Goal: Task Accomplishment & Management: Use online tool/utility

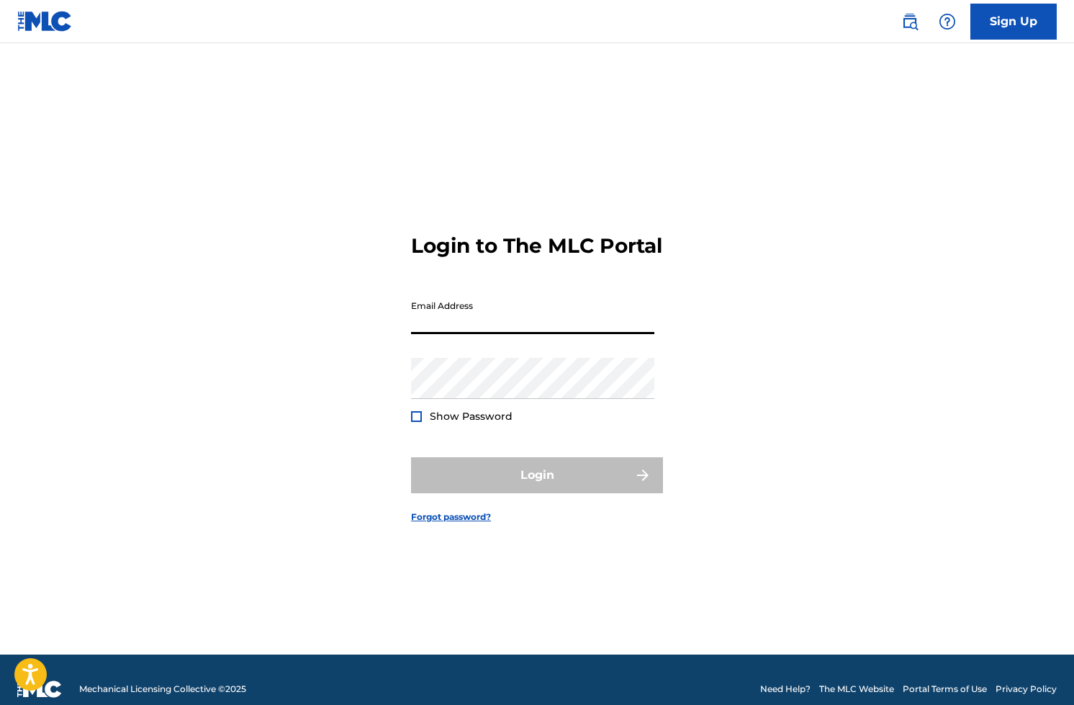
click at [578, 322] on input "Email Address" at bounding box center [532, 313] width 243 height 41
type input "[EMAIL_ADDRESS][DOMAIN_NAME]"
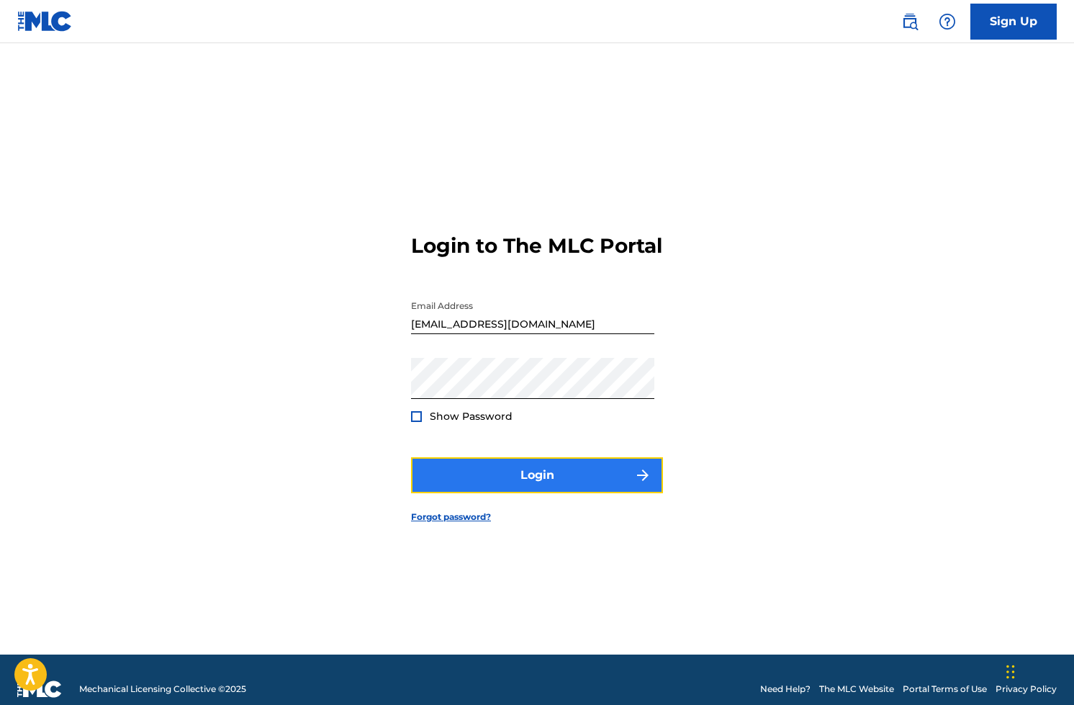
click at [582, 476] on button "Login" at bounding box center [537, 475] width 252 height 36
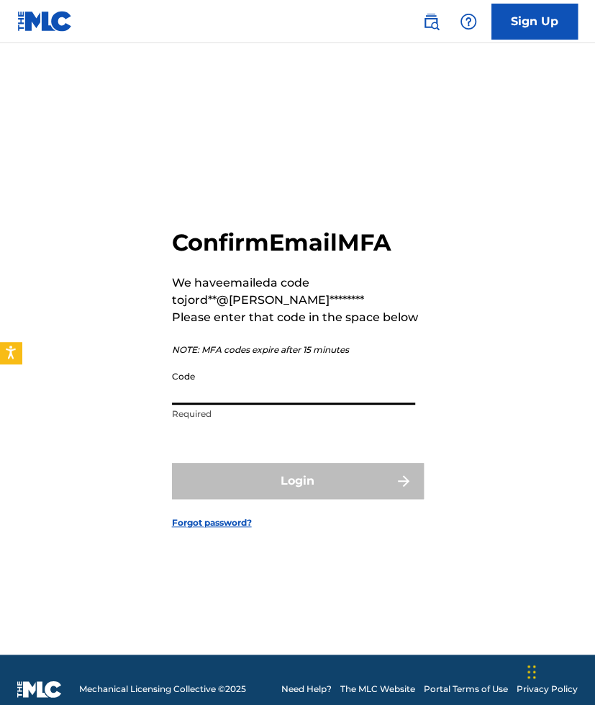
click at [192, 395] on input "Code" at bounding box center [293, 383] width 243 height 41
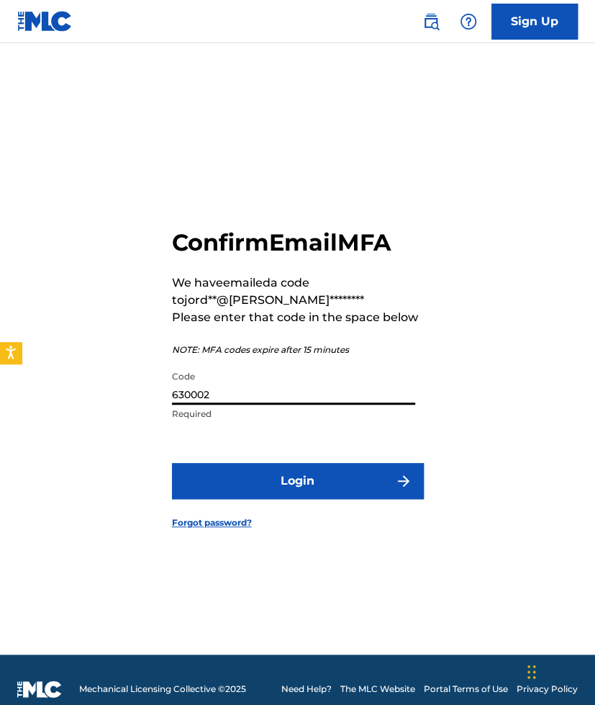
type input "630002"
click at [172, 463] on button "Login" at bounding box center [298, 481] width 252 height 36
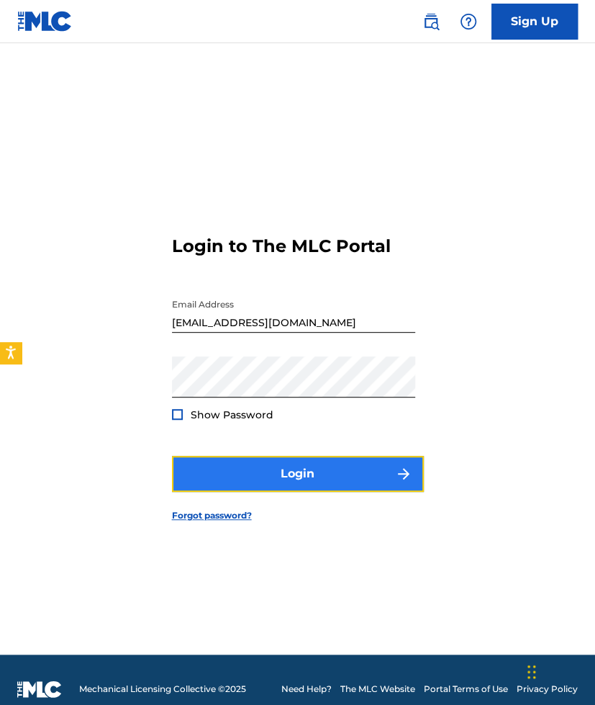
click at [250, 471] on button "Login" at bounding box center [298, 474] width 252 height 36
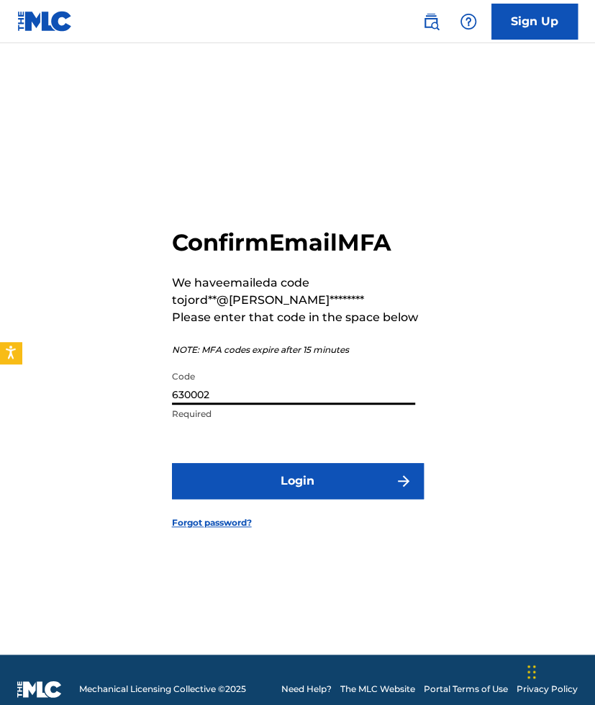
drag, startPoint x: 224, startPoint y: 387, endPoint x: 263, endPoint y: 392, distance: 39.1
click at [263, 392] on input "630002" at bounding box center [293, 383] width 243 height 41
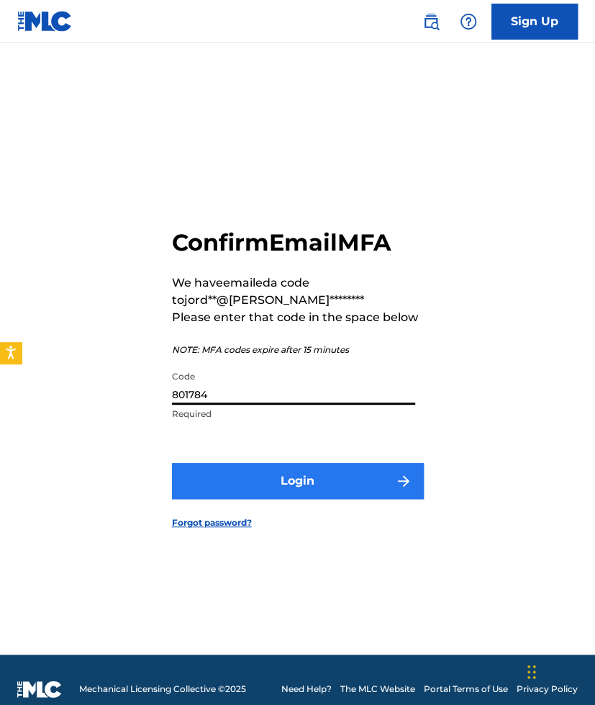
type input "801784"
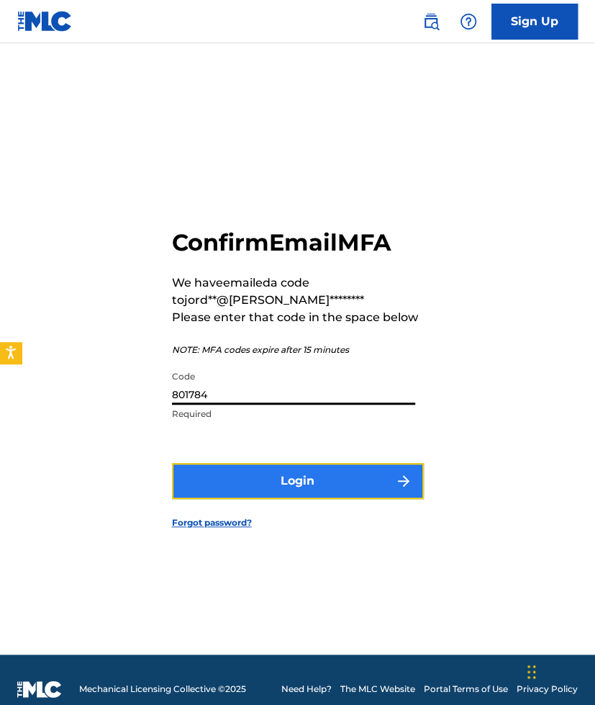
click at [273, 480] on button "Login" at bounding box center [298, 481] width 252 height 36
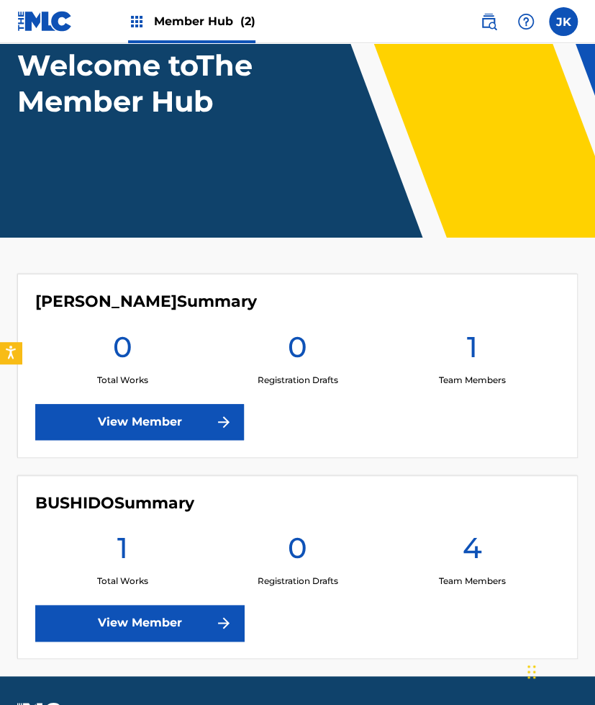
scroll to position [105, 0]
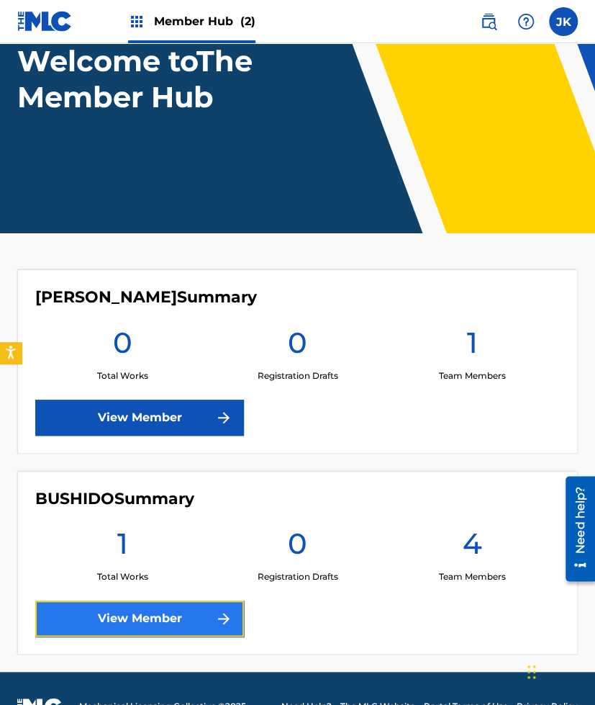
click at [145, 608] on link "View Member" at bounding box center [139, 618] width 209 height 36
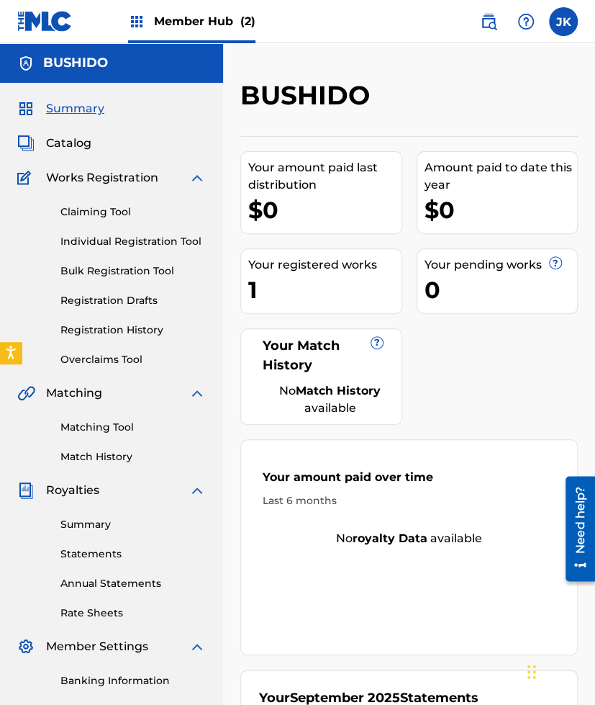
click at [115, 202] on div "Claiming Tool Individual Registration Tool Bulk Registration Tool Registration …" at bounding box center [111, 276] width 189 height 181
click at [115, 203] on div "Claiming Tool Individual Registration Tool Bulk Registration Tool Registration …" at bounding box center [111, 276] width 189 height 181
click at [98, 221] on div "Claiming Tool Individual Registration Tool Bulk Registration Tool Registration …" at bounding box center [111, 276] width 189 height 181
click at [98, 208] on link "Claiming Tool" at bounding box center [132, 211] width 145 height 15
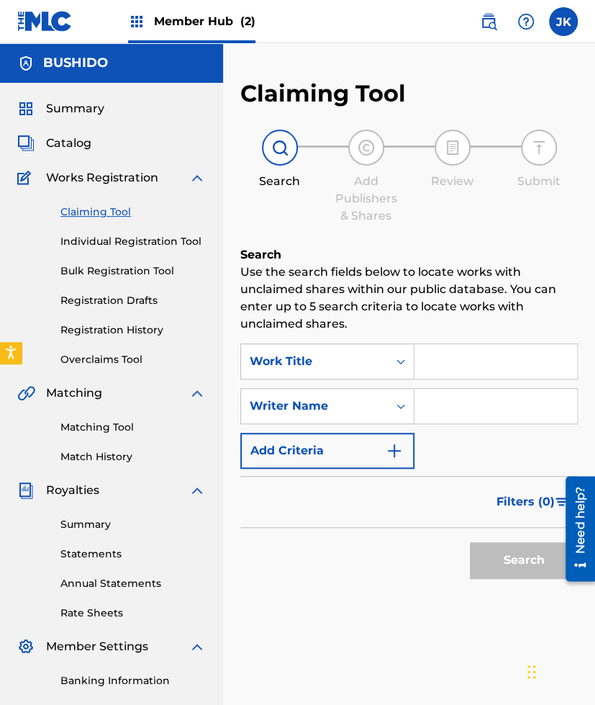
click at [459, 412] on input "Search Form" at bounding box center [496, 406] width 163 height 35
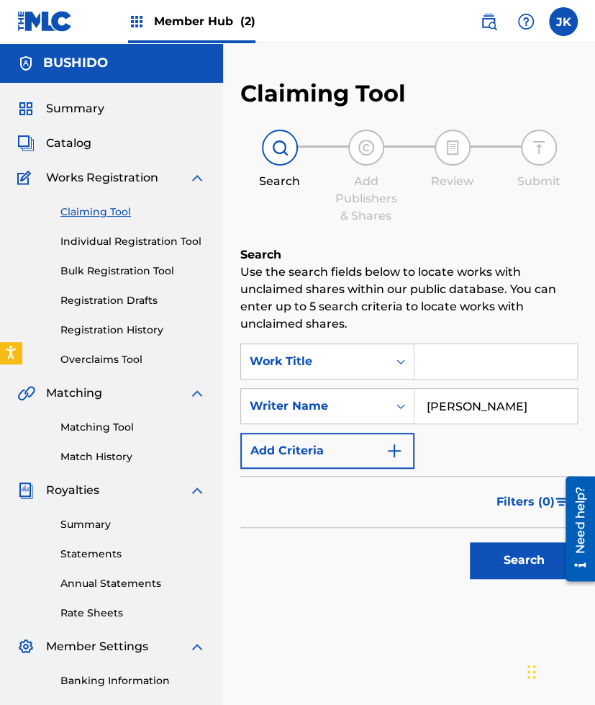
type input "[PERSON_NAME]"
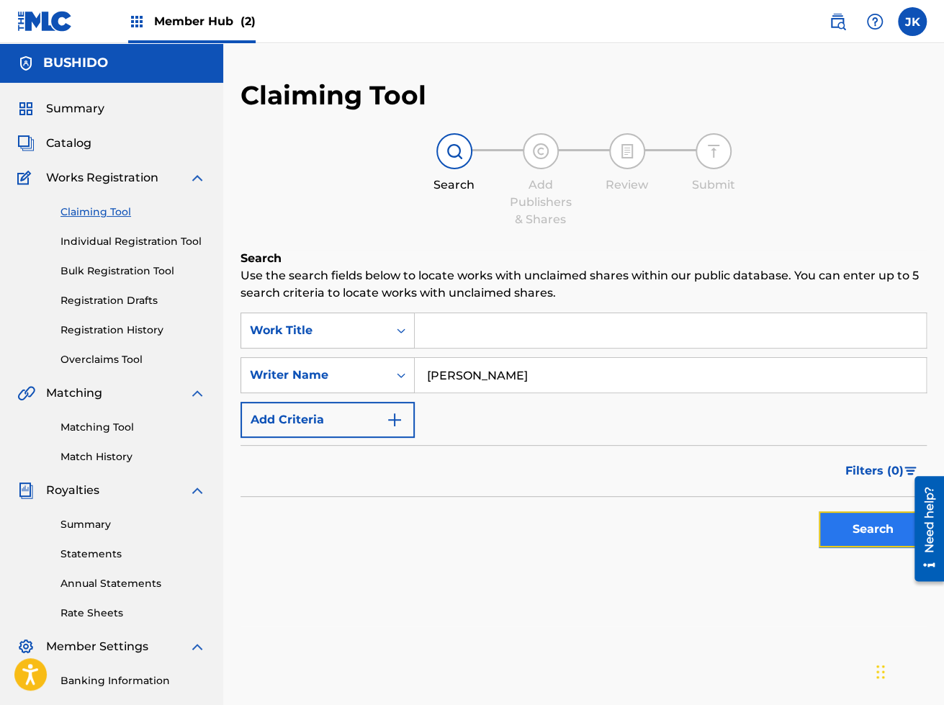
click at [867, 538] on button "Search" at bounding box center [872, 529] width 108 height 36
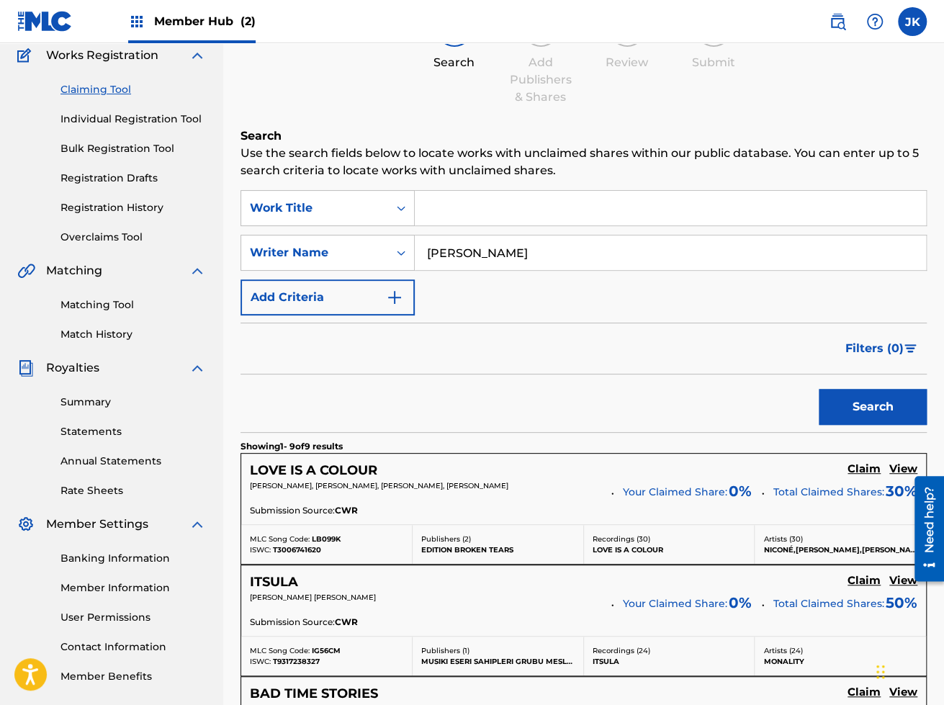
scroll to position [128, 0]
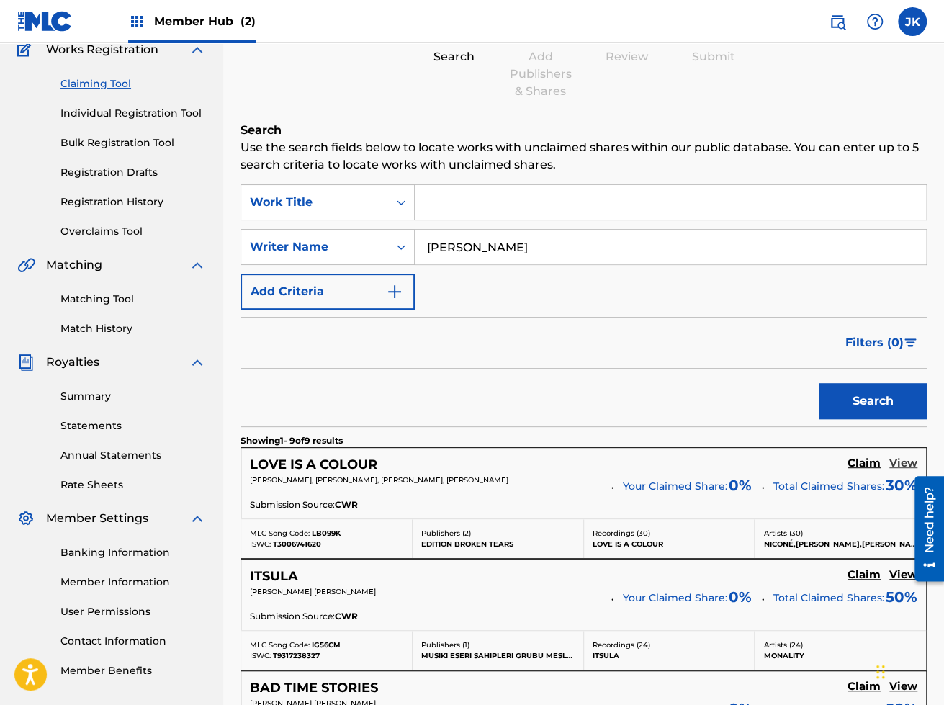
click at [898, 461] on h5 "View" at bounding box center [903, 463] width 28 height 14
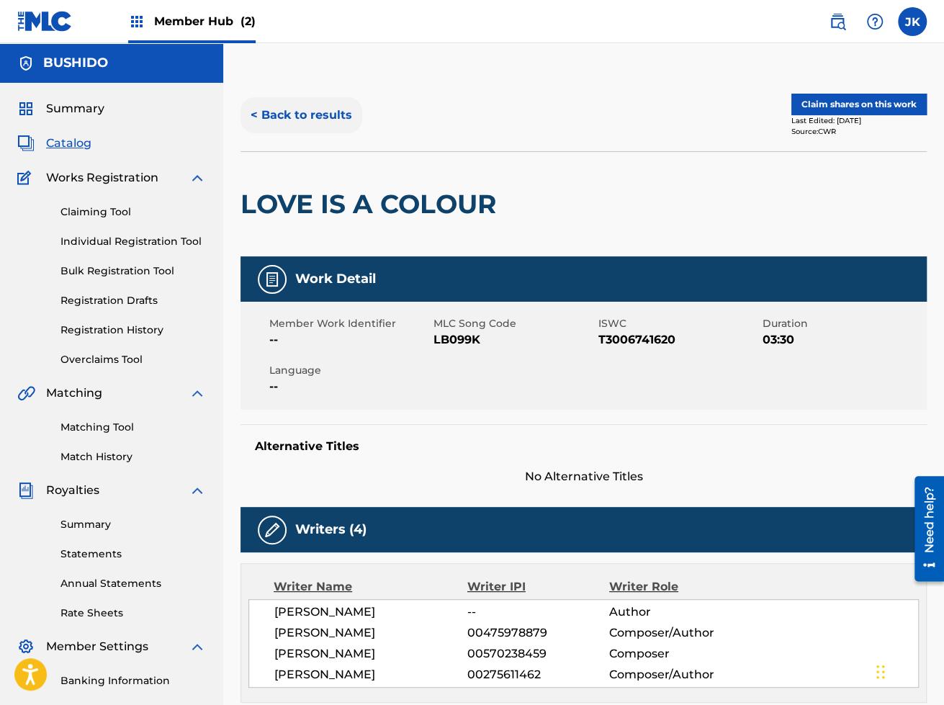
click at [311, 122] on button "< Back to results" at bounding box center [301, 115] width 122 height 36
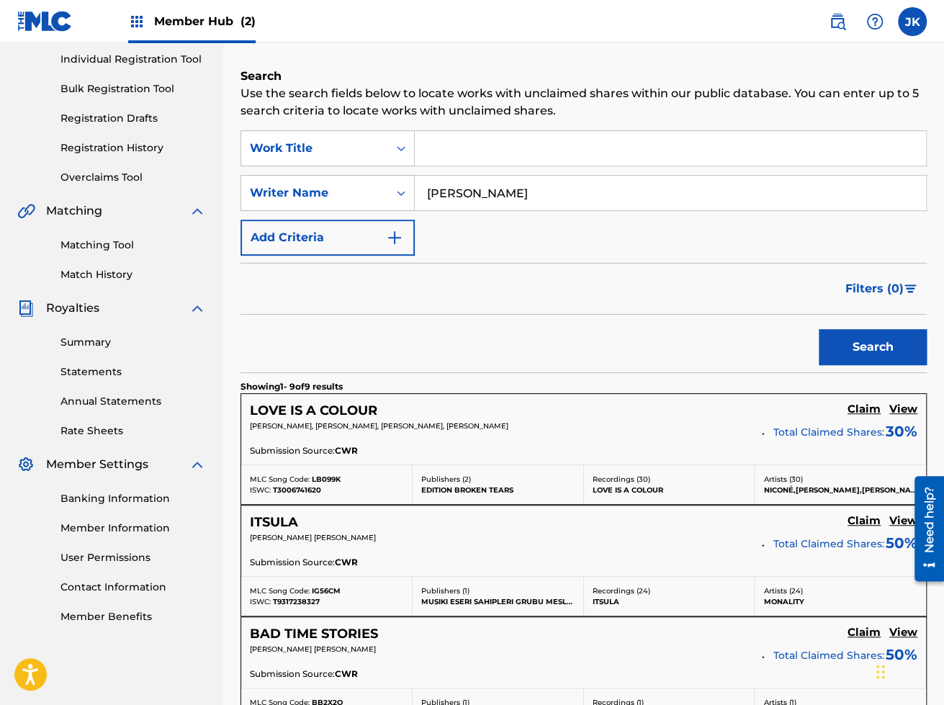
scroll to position [183, 0]
click at [898, 520] on h5 "View" at bounding box center [903, 520] width 28 height 14
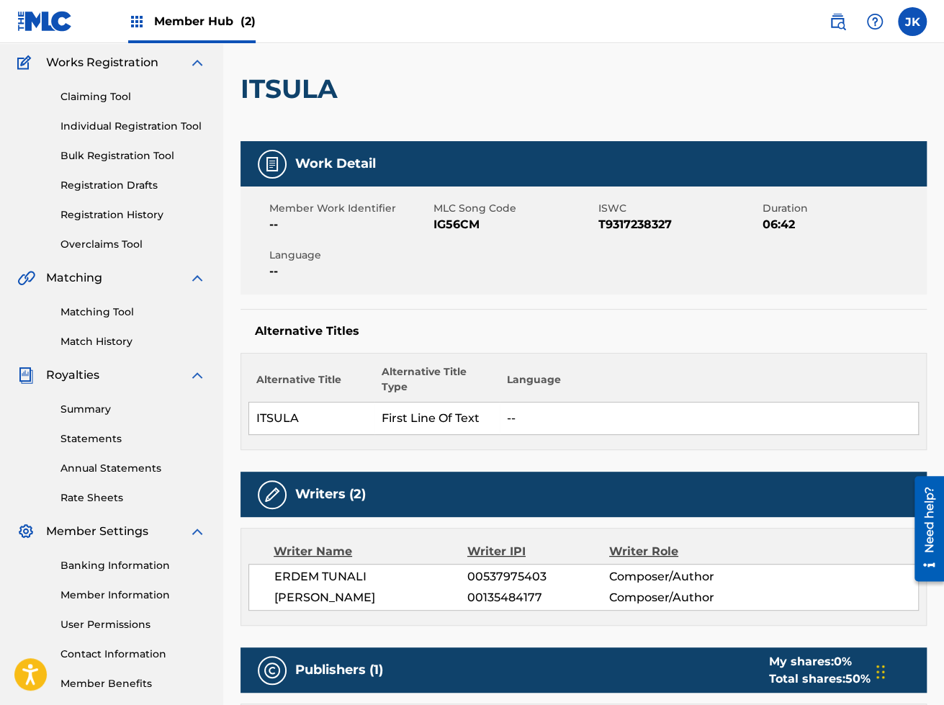
scroll to position [124, 0]
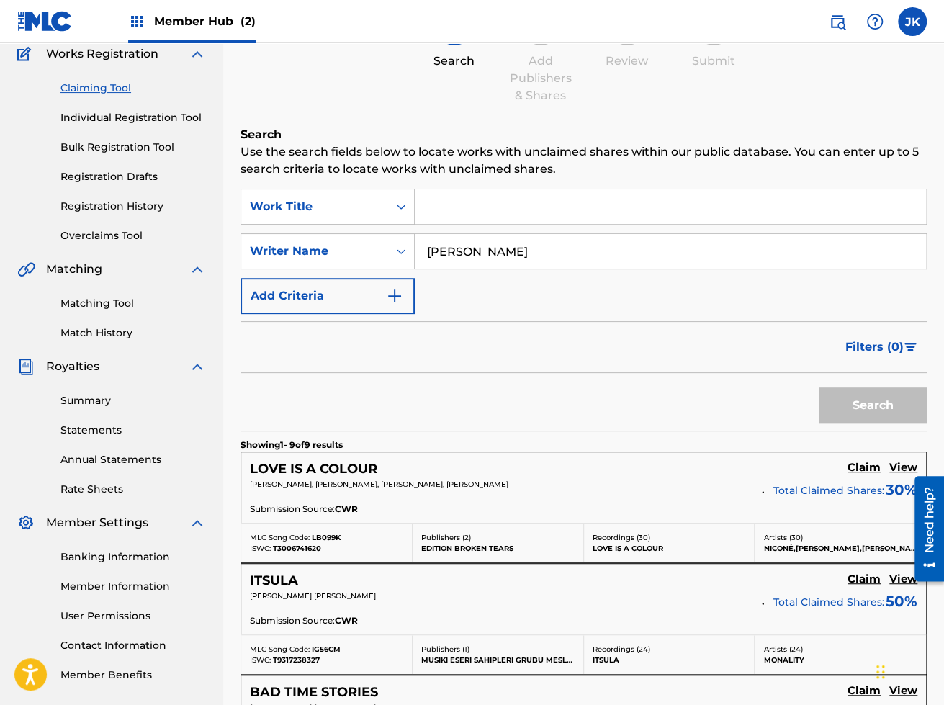
scroll to position [183, 0]
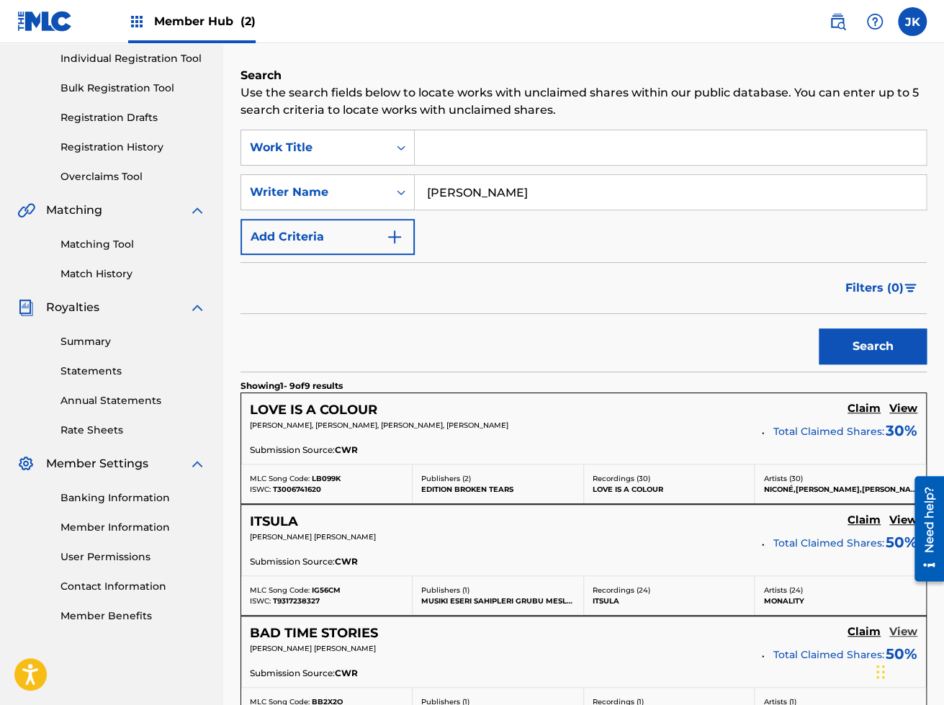
click at [908, 625] on h5 "View" at bounding box center [903, 632] width 28 height 14
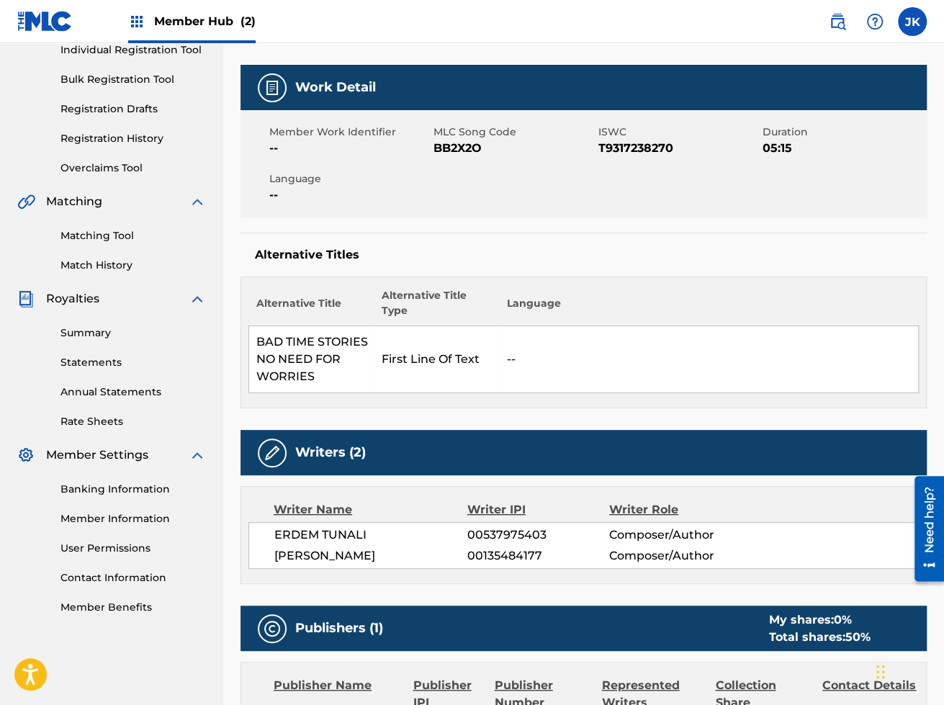
scroll to position [191, 0]
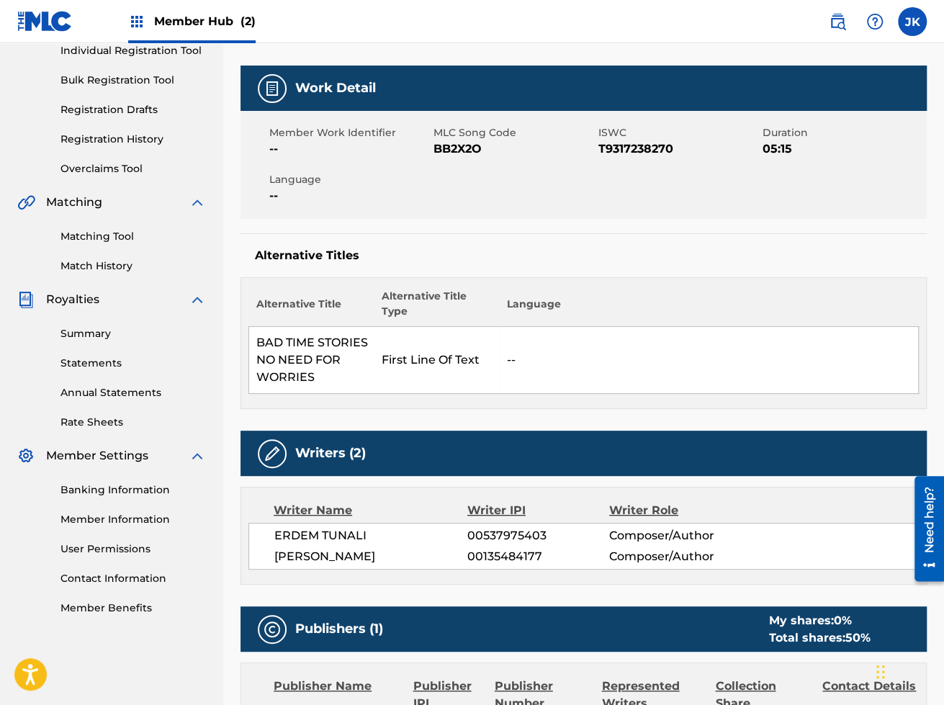
scroll to position [183, 0]
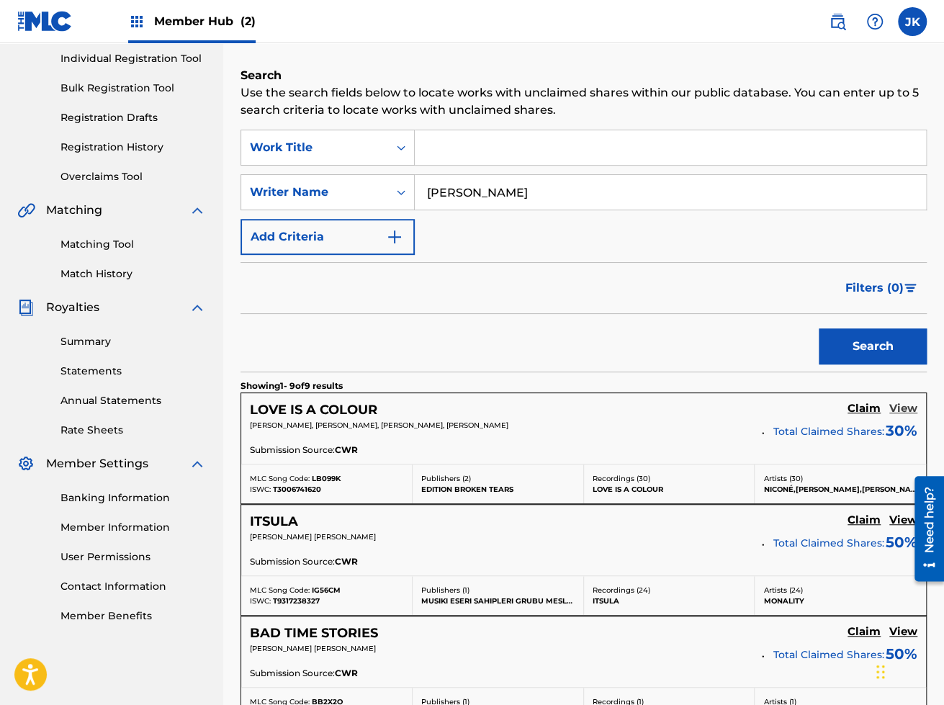
click at [909, 402] on h5 "View" at bounding box center [903, 409] width 28 height 14
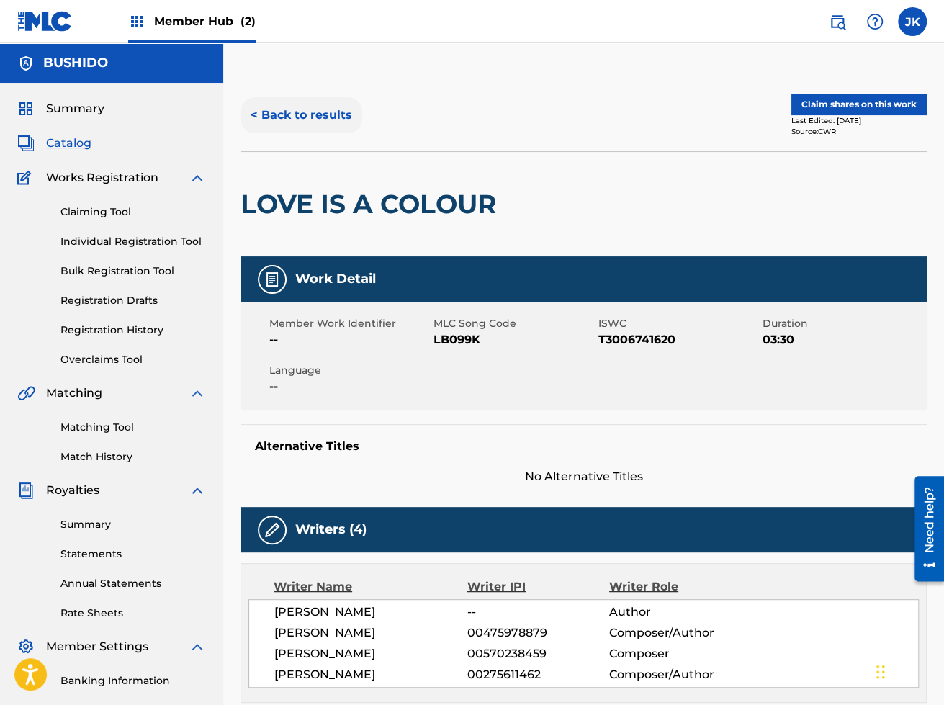
click at [294, 117] on button "< Back to results" at bounding box center [301, 115] width 122 height 36
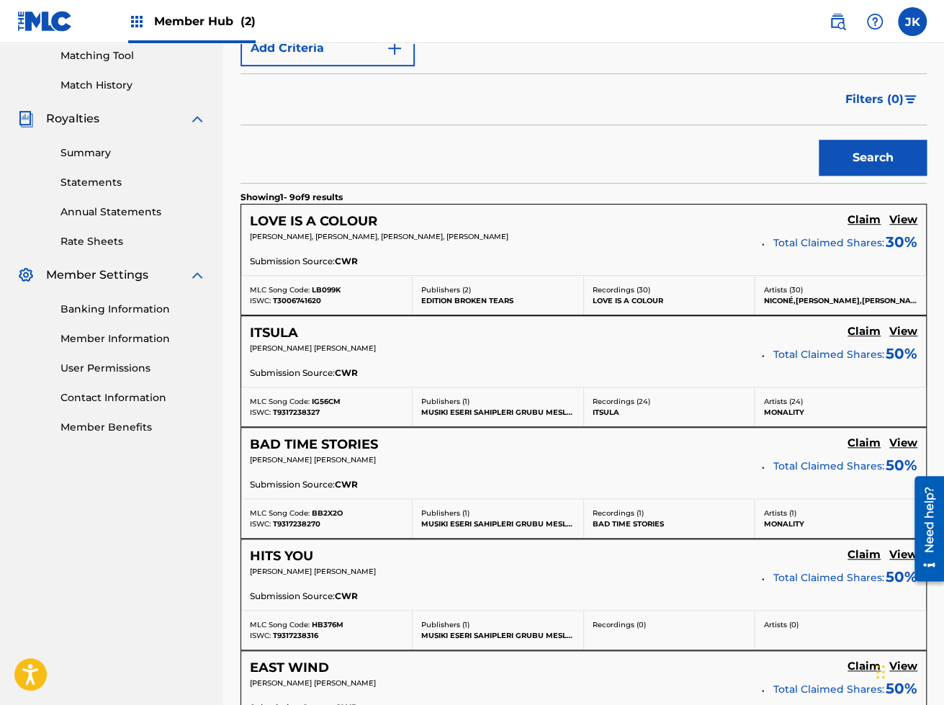
scroll to position [374, 0]
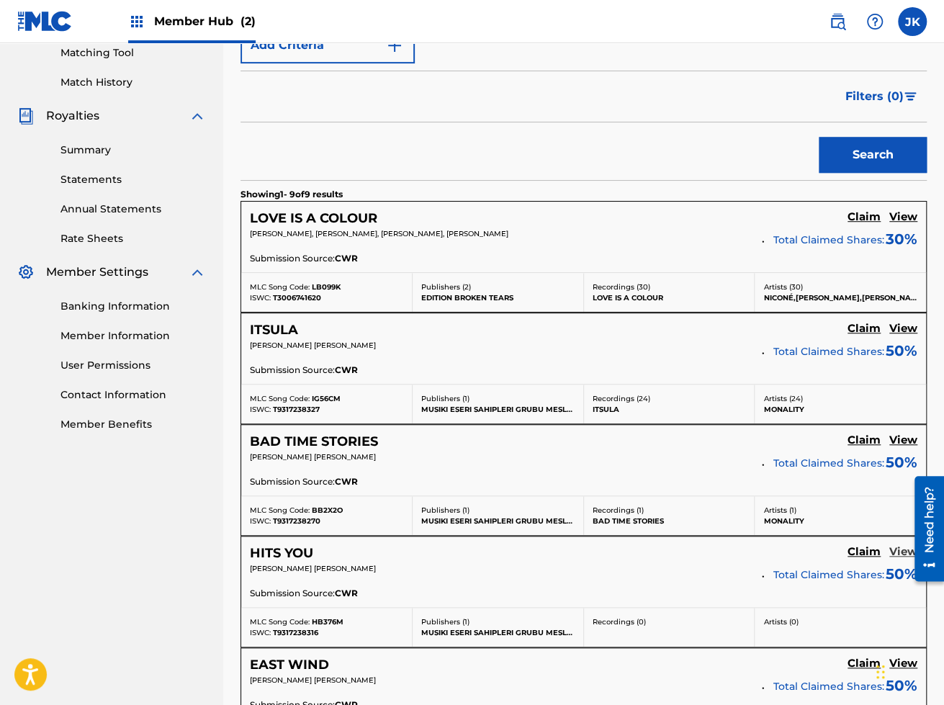
click at [899, 551] on h5 "View" at bounding box center [903, 552] width 28 height 14
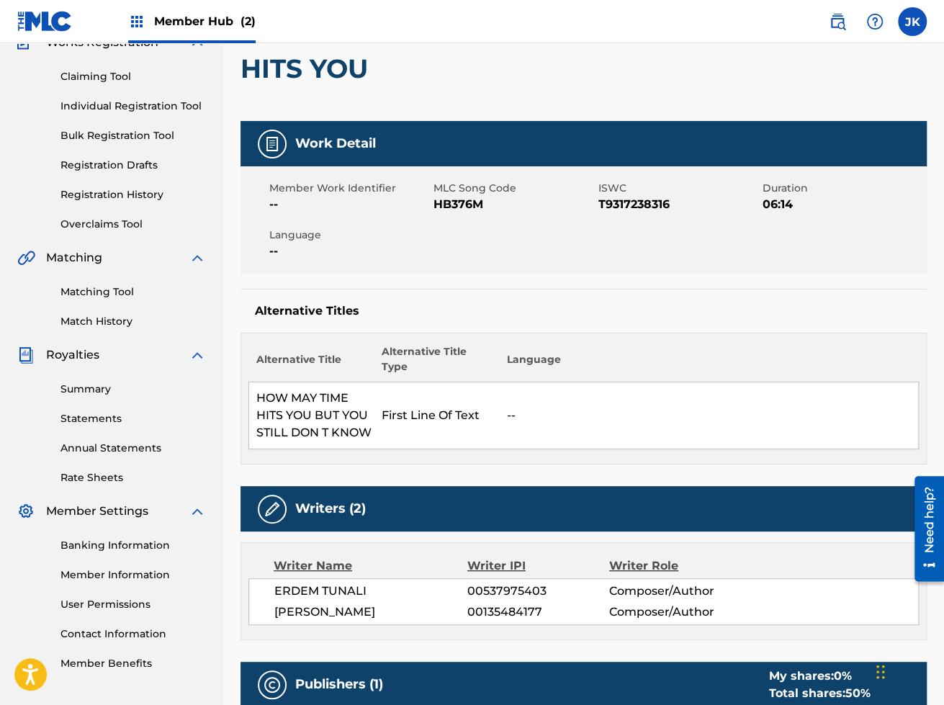
scroll to position [136, 0]
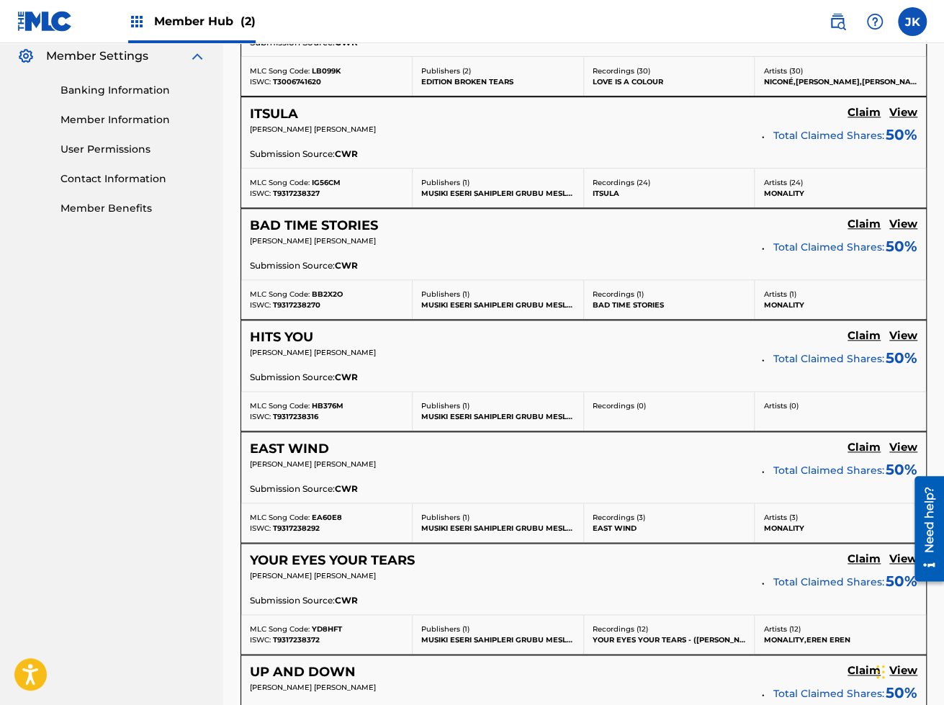
scroll to position [594, 0]
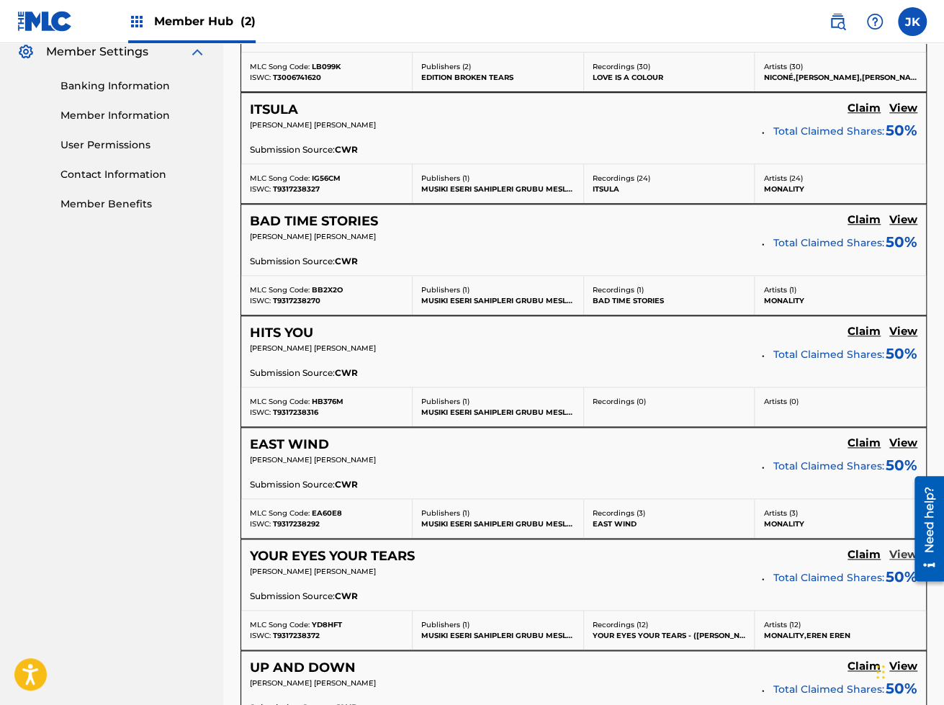
click at [900, 552] on h5 "View" at bounding box center [903, 555] width 28 height 14
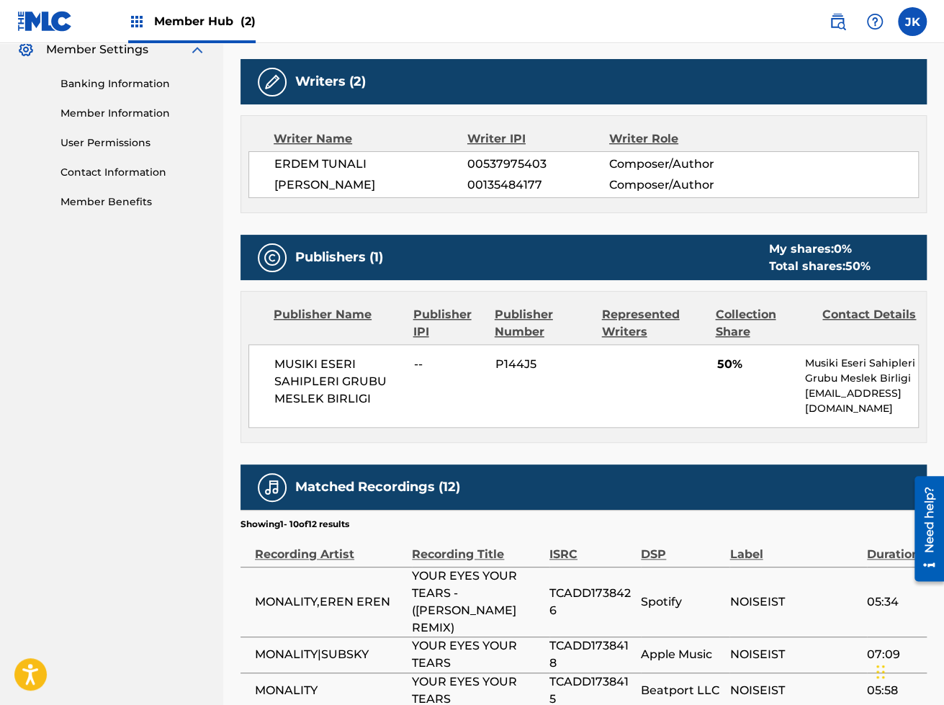
scroll to position [592, 0]
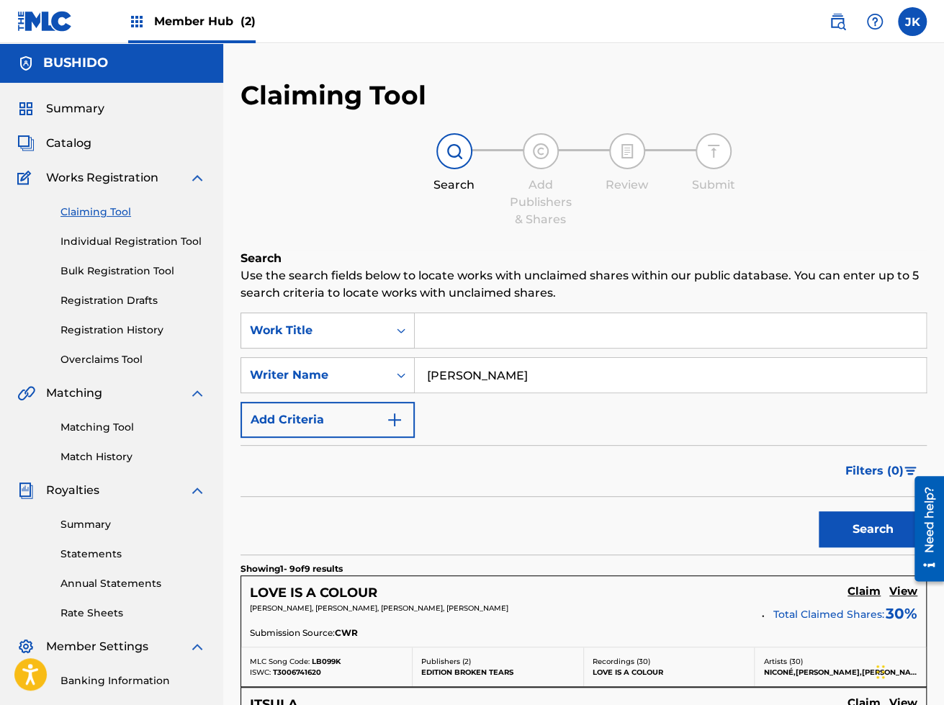
click at [461, 340] on input "Search Form" at bounding box center [670, 330] width 511 height 35
type input "a"
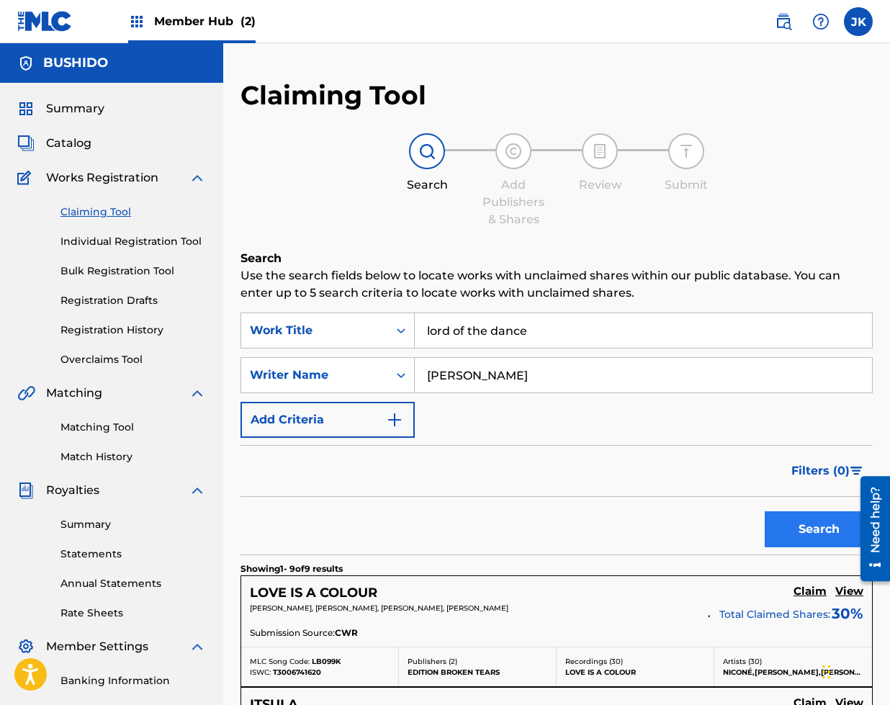
type input "lord of the dance"
click at [802, 540] on button "Search" at bounding box center [818, 529] width 108 height 36
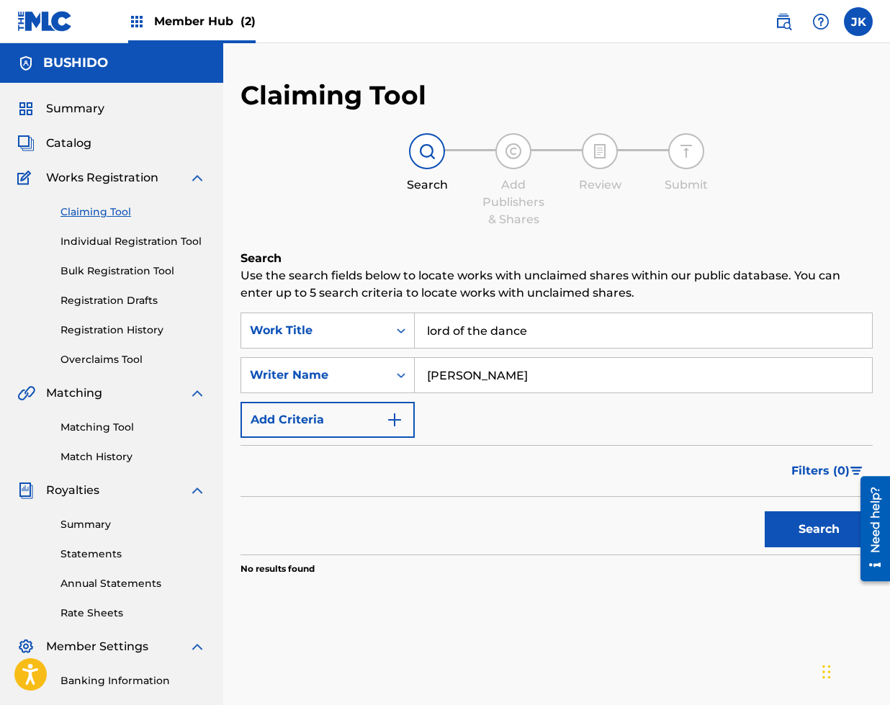
scroll to position [1, 0]
click at [545, 369] on input "[PERSON_NAME]" at bounding box center [643, 374] width 457 height 35
type input "[PERSON_NAME]"
click at [764, 510] on button "Search" at bounding box center [818, 528] width 108 height 36
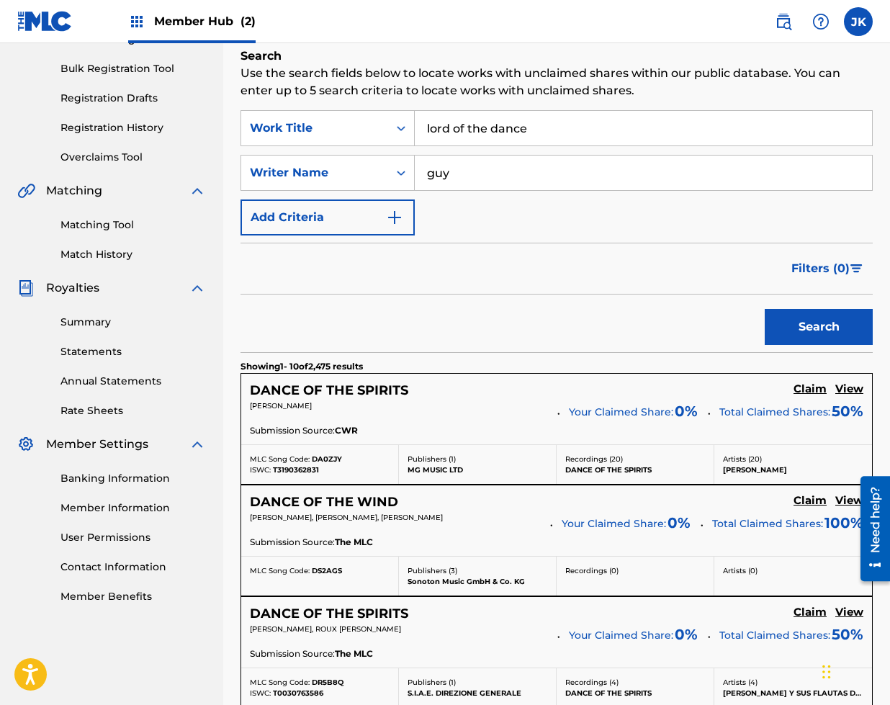
scroll to position [204, 0]
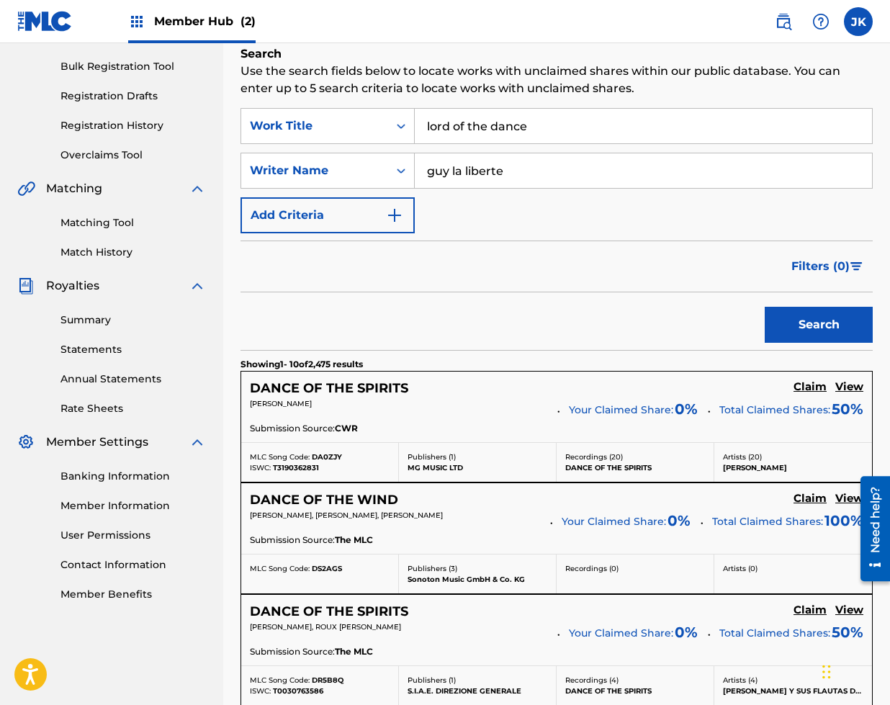
type input "guy la liberte"
click at [764, 307] on button "Search" at bounding box center [818, 325] width 108 height 36
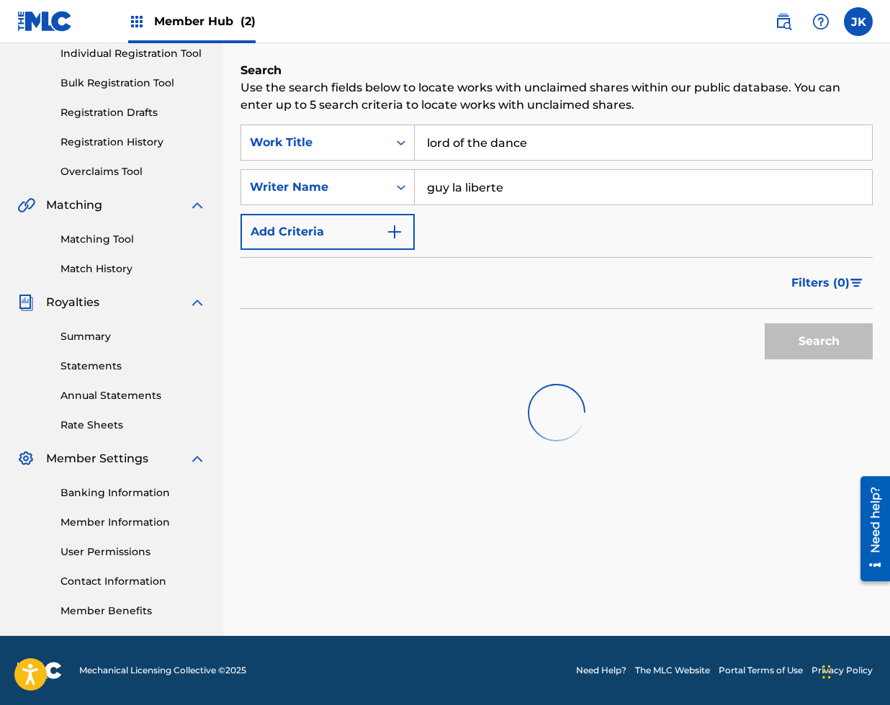
scroll to position [188, 0]
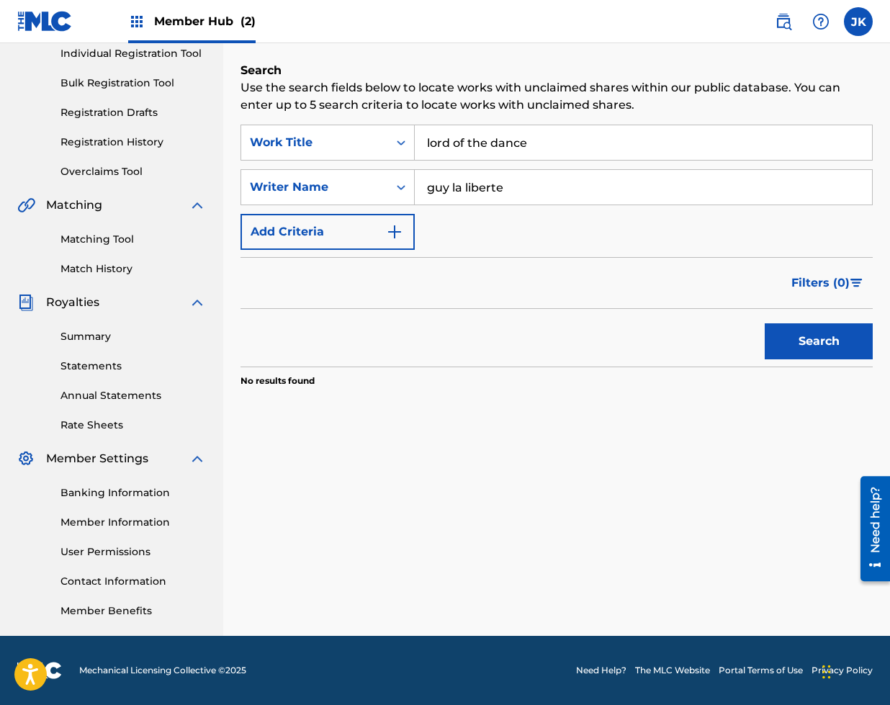
drag, startPoint x: 543, startPoint y: 142, endPoint x: 377, endPoint y: 69, distance: 181.1
click at [381, 90] on div "Search Use the search fields below to locate works with unclaimed shares within…" at bounding box center [556, 260] width 632 height 397
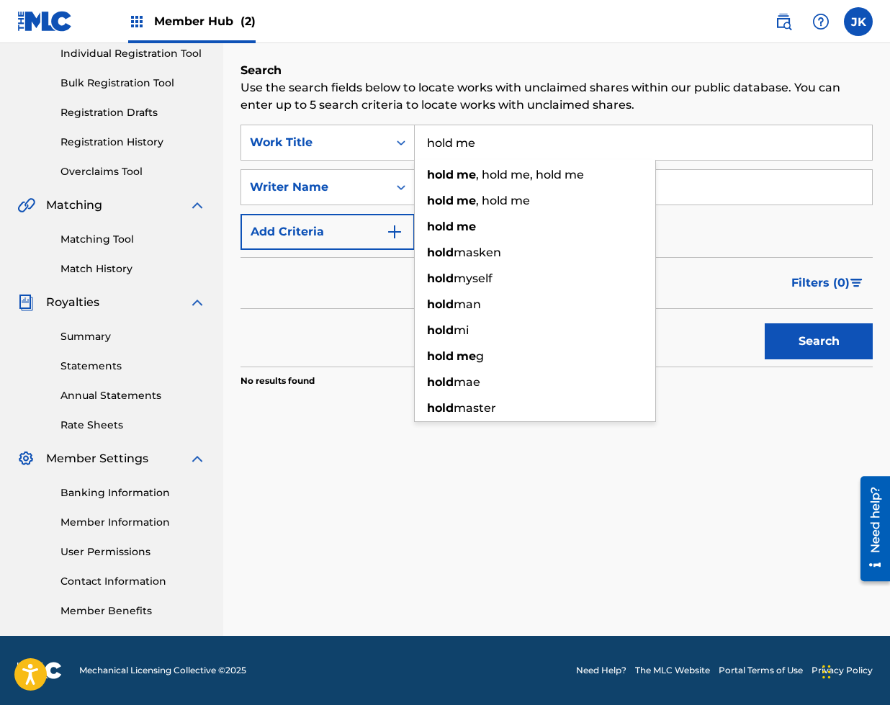
type input "hold me"
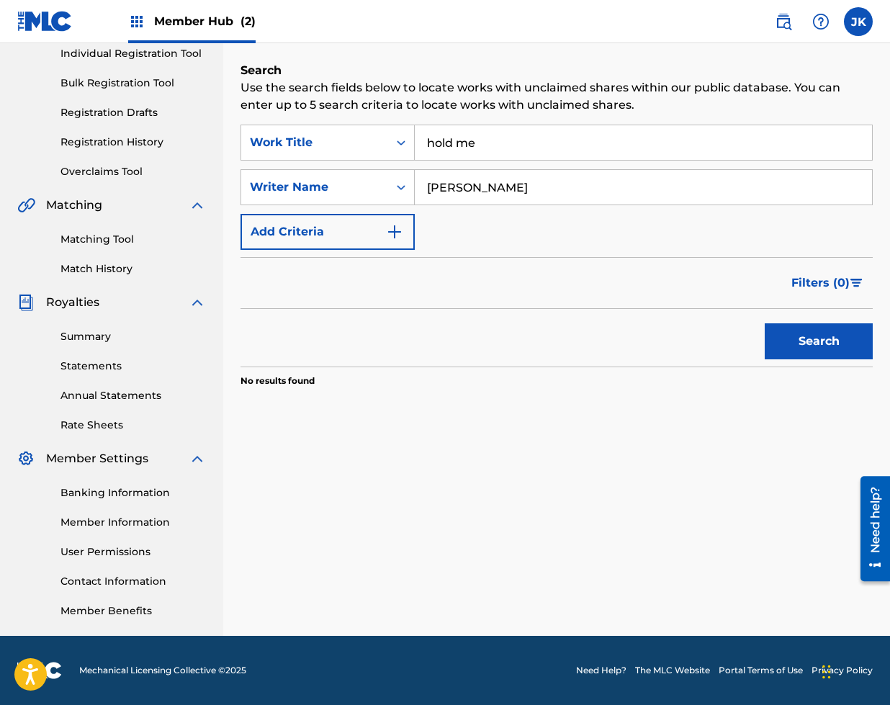
type input "[PERSON_NAME]"
click at [764, 323] on button "Search" at bounding box center [818, 341] width 108 height 36
drag, startPoint x: 509, startPoint y: 148, endPoint x: 309, endPoint y: 132, distance: 200.0
click at [322, 140] on div "SearchWithCriteria16938dbb-7083-43b2-a014-79a5df955c23 Work Title hold me" at bounding box center [556, 143] width 632 height 36
type input "control"
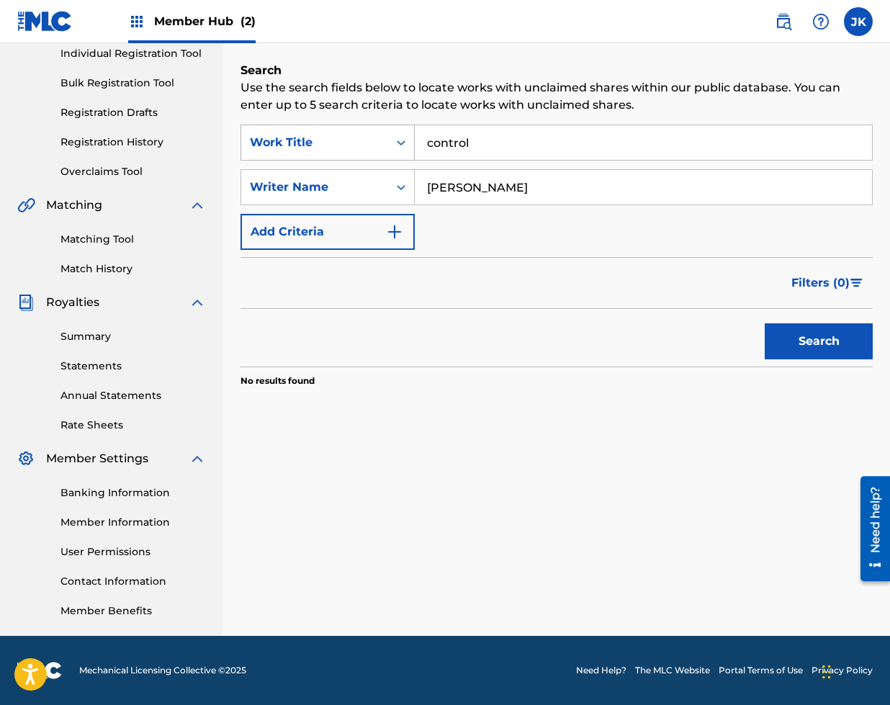
click at [764, 323] on button "Search" at bounding box center [818, 341] width 108 height 36
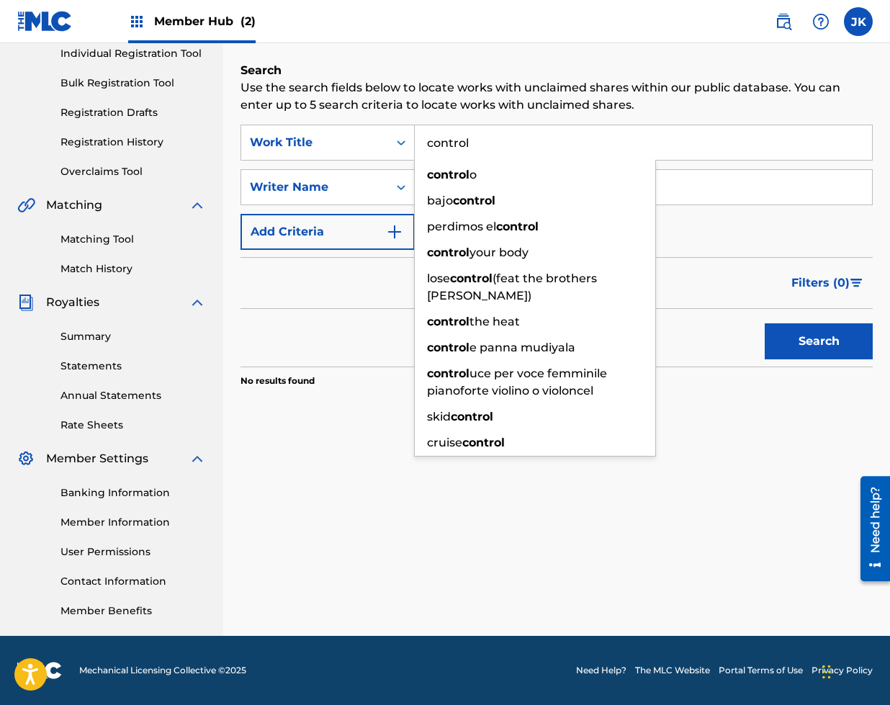
click at [761, 225] on div "SearchWithCriteria16938dbb-7083-43b2-a014-79a5df955c23 Work Title control contr…" at bounding box center [556, 187] width 632 height 125
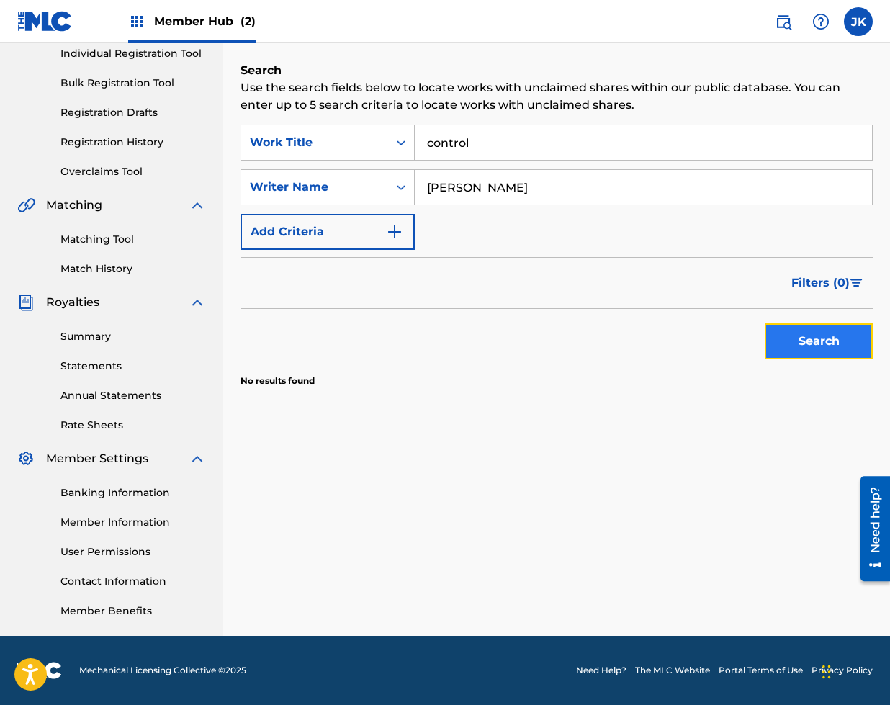
click at [856, 348] on button "Search" at bounding box center [818, 341] width 108 height 36
